Goal: Task Accomplishment & Management: Use online tool/utility

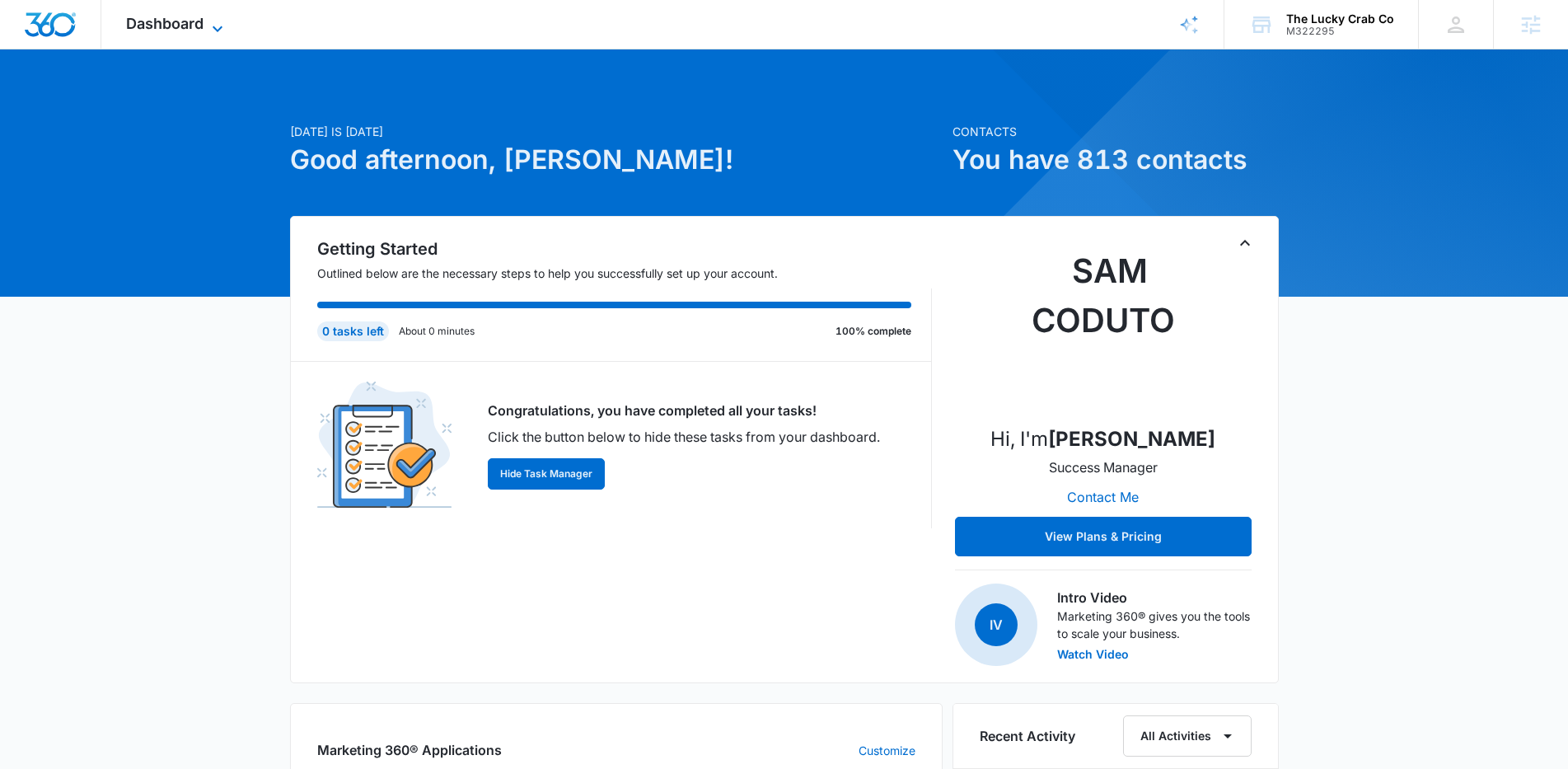
click at [142, 23] on span "Dashboard" at bounding box center [165, 23] width 78 height 17
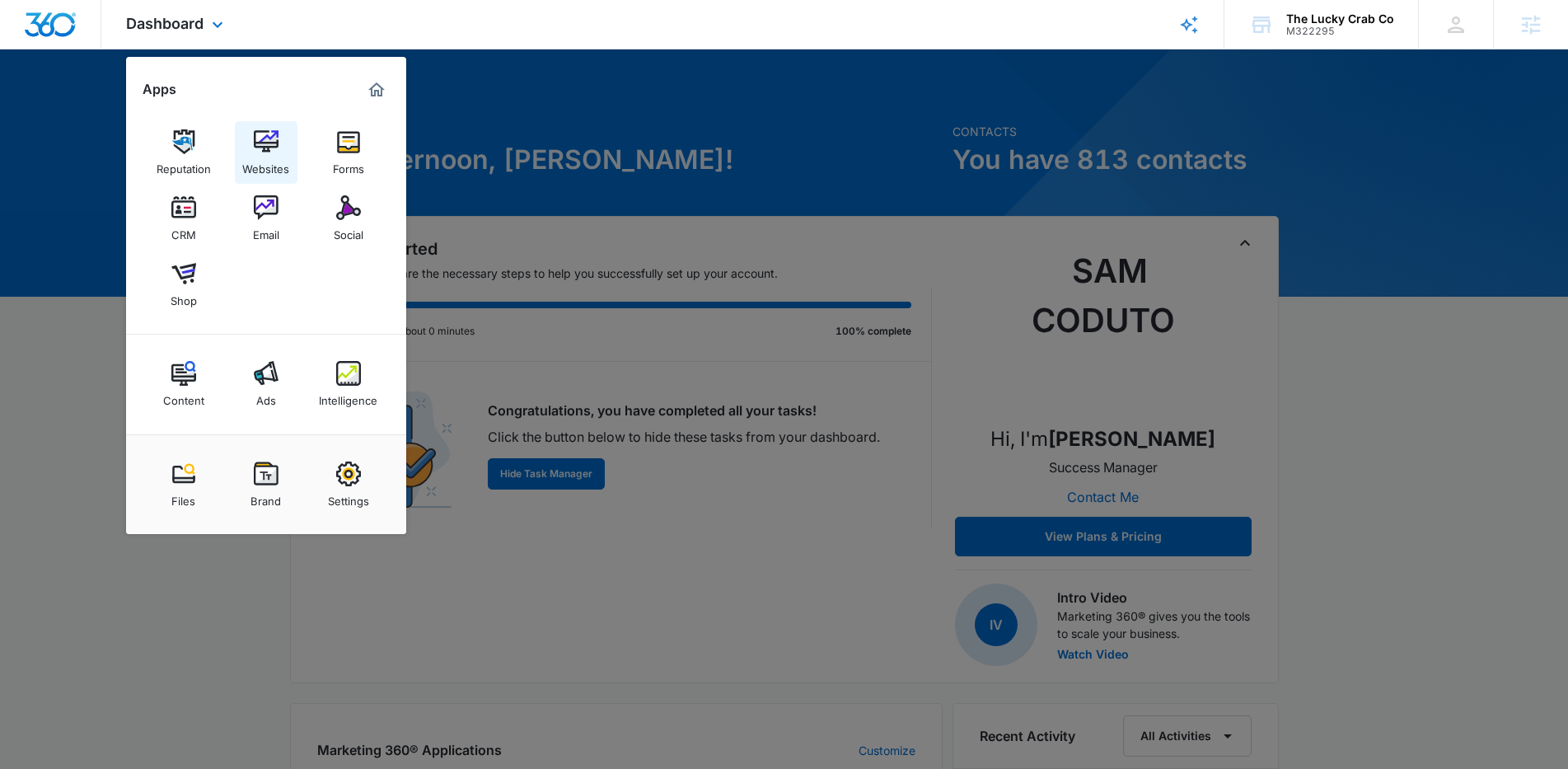
click at [249, 136] on link "Websites" at bounding box center [266, 153] width 63 height 63
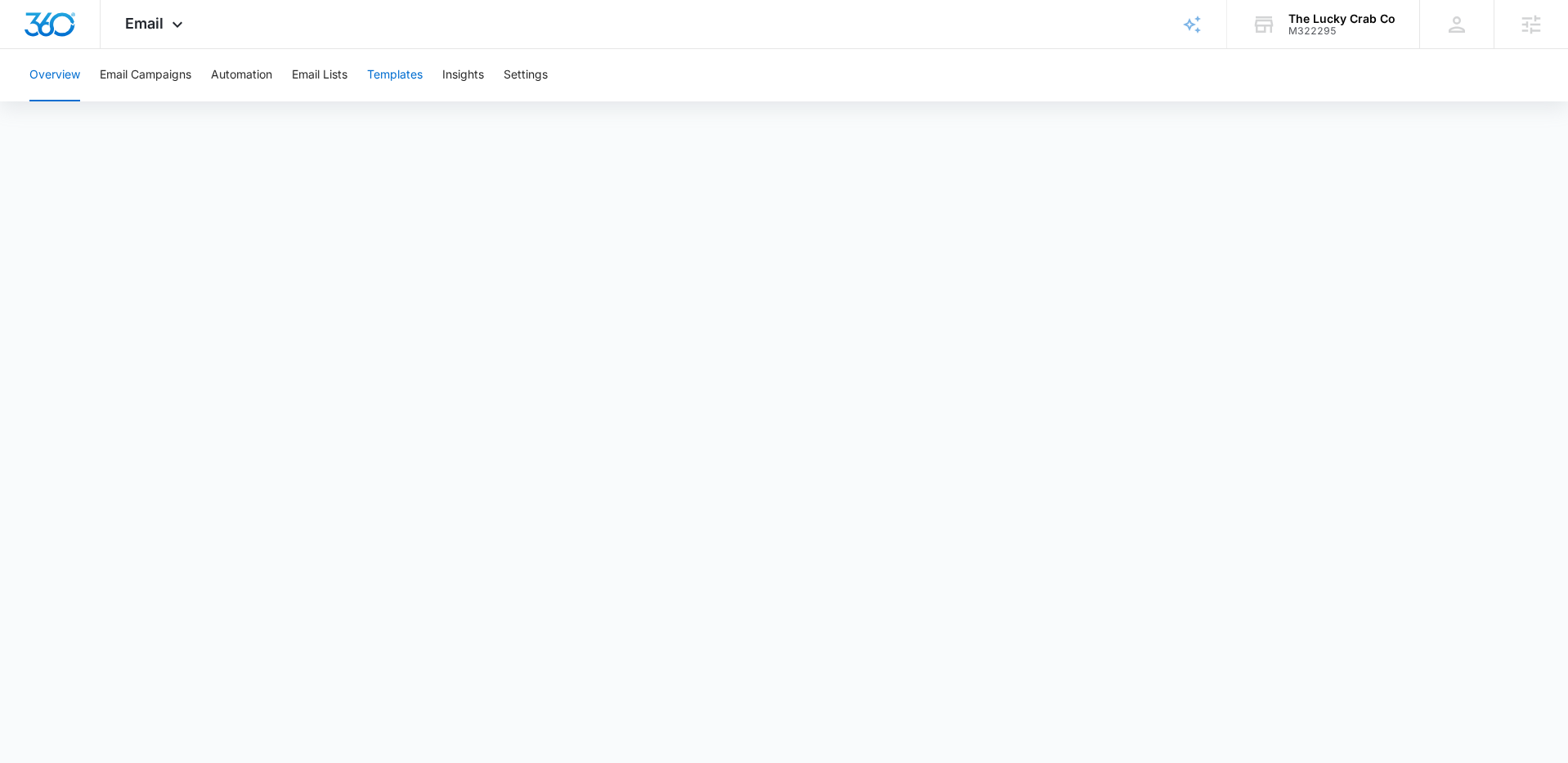
click at [409, 66] on button "Templates" at bounding box center [395, 75] width 56 height 53
click at [932, 512] on span "they" at bounding box center [930, 518] width 26 height 21
click at [138, 31] on span "Email" at bounding box center [144, 23] width 39 height 17
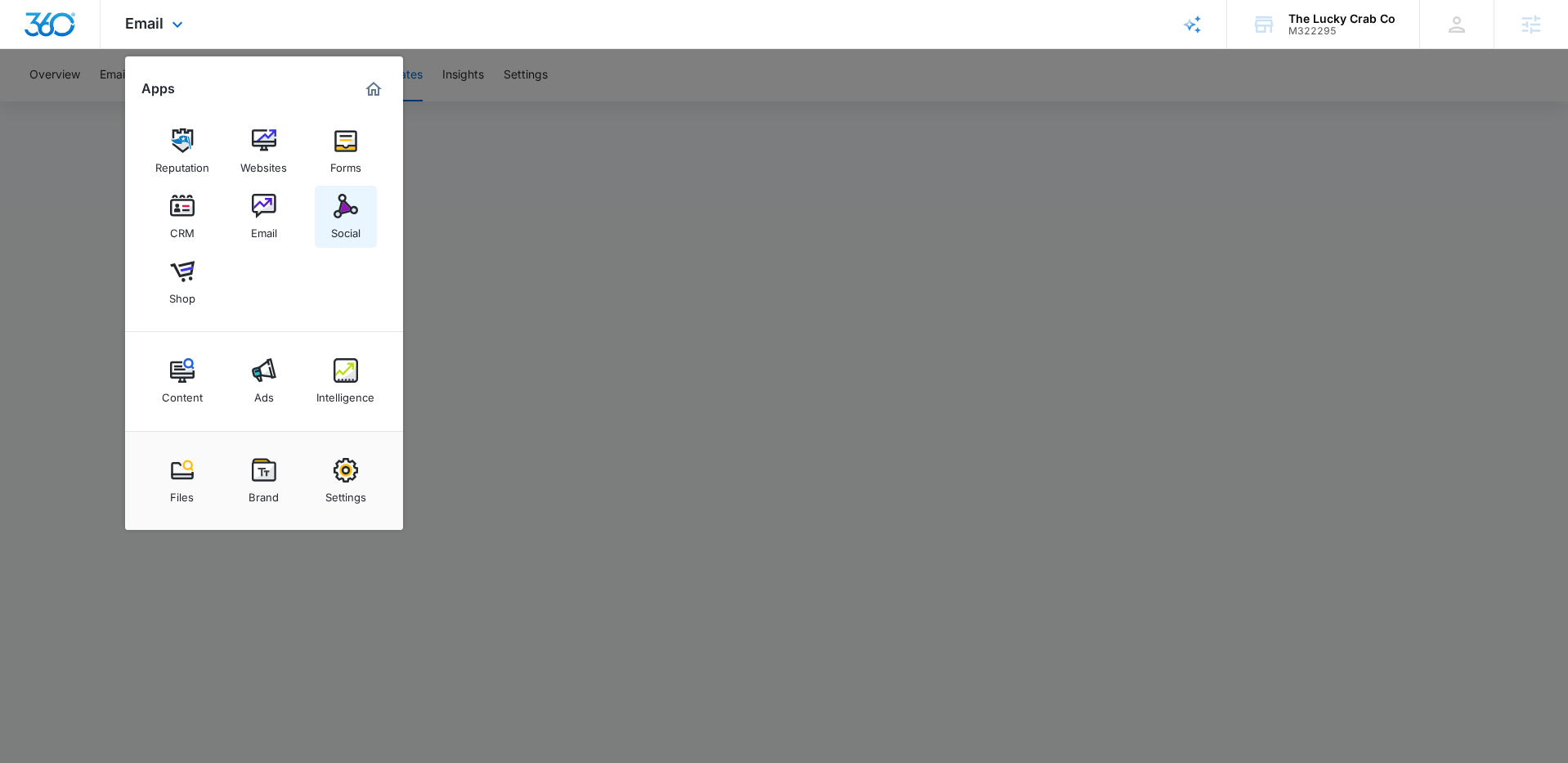
click at [338, 226] on div "Social" at bounding box center [346, 229] width 30 height 21
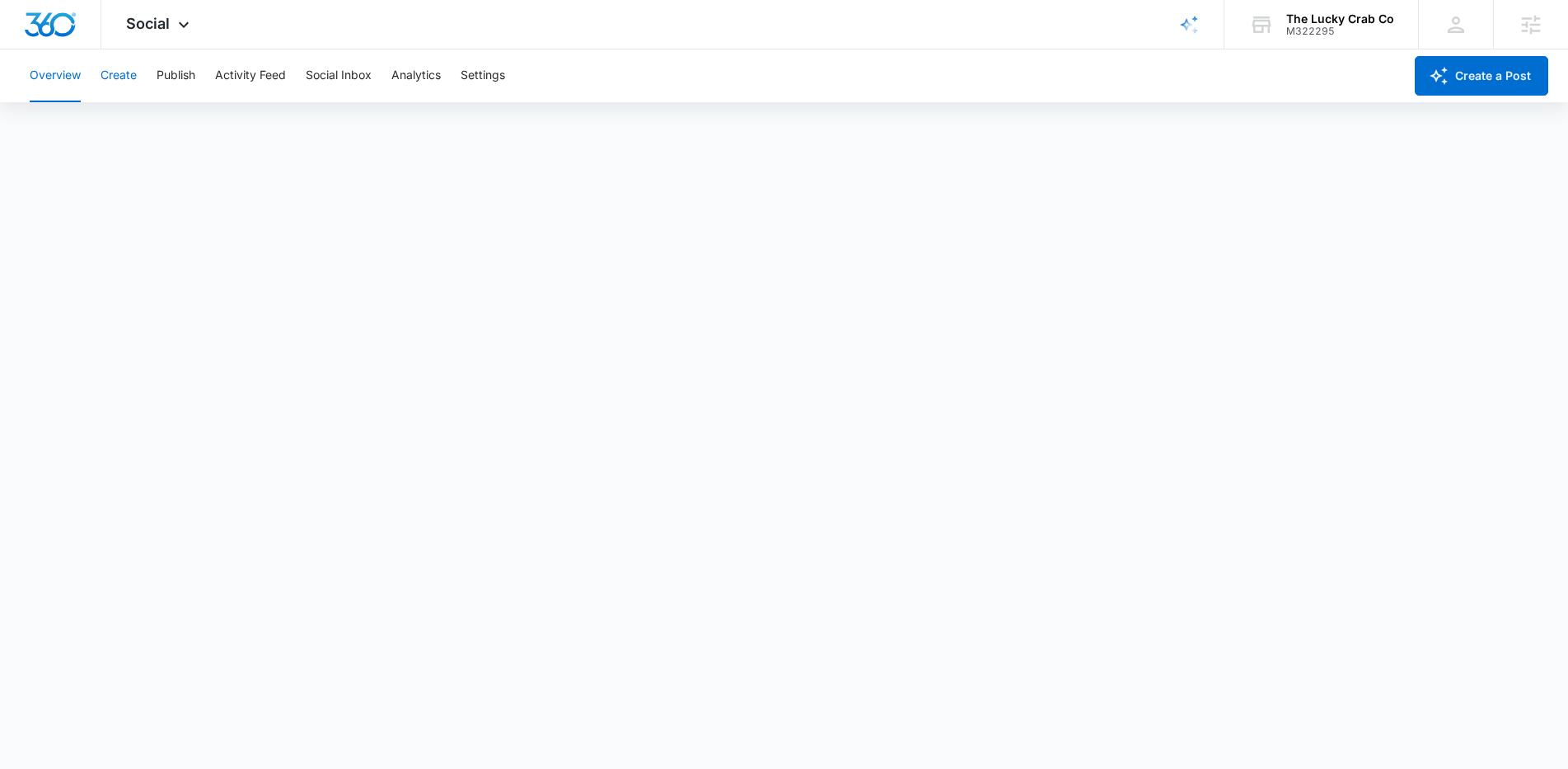
click at [123, 72] on button "Create" at bounding box center [119, 76] width 36 height 53
click at [148, 121] on button "Approvals" at bounding box center [160, 127] width 55 height 46
